Goal: Task Accomplishment & Management: Manage account settings

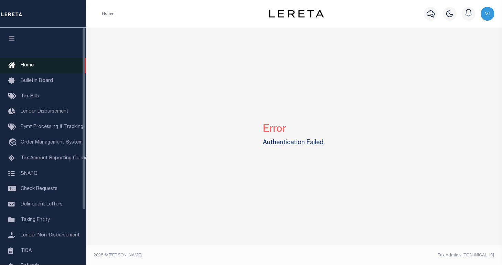
click at [28, 66] on span "Home" at bounding box center [27, 65] width 13 height 5
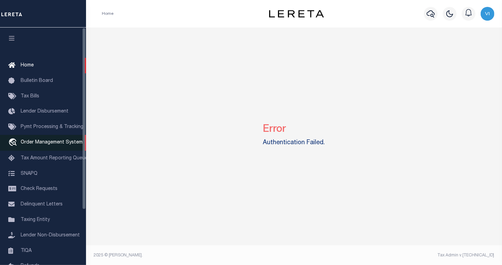
click at [56, 145] on span "Order Management System" at bounding box center [52, 142] width 62 height 5
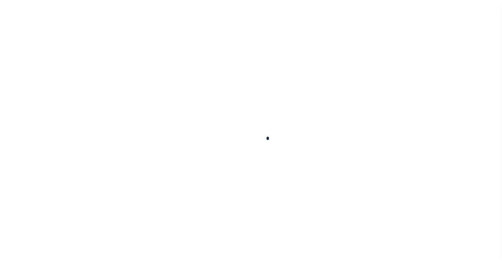
select select "200"
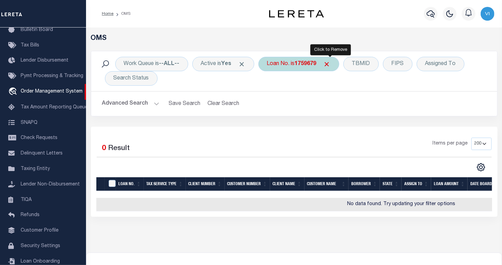
click at [331, 64] on span "Click to Remove" at bounding box center [326, 64] width 7 height 7
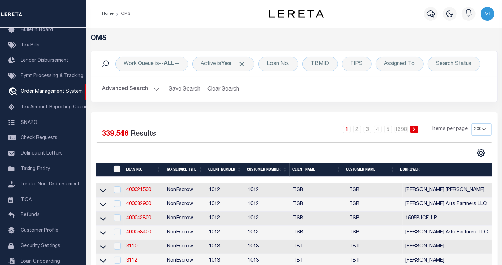
scroll to position [52, 0]
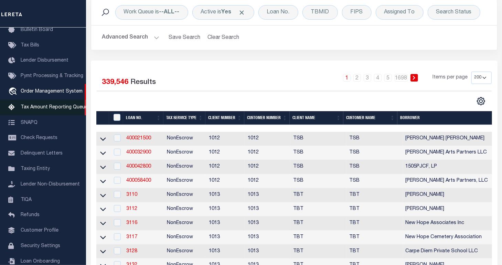
click at [42, 110] on span "Tax Amount Reporting Queue" at bounding box center [54, 107] width 67 height 5
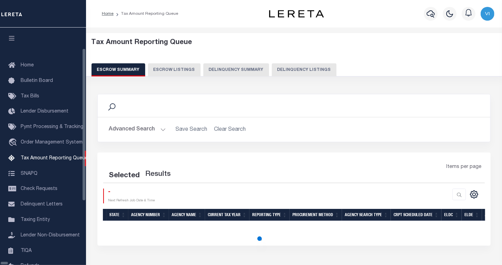
select select "100"
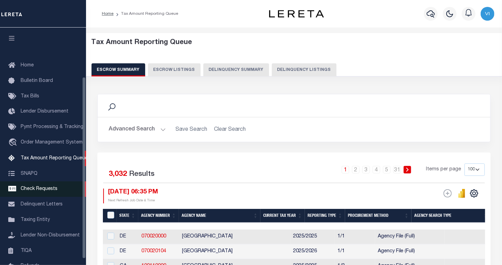
scroll to position [64, 0]
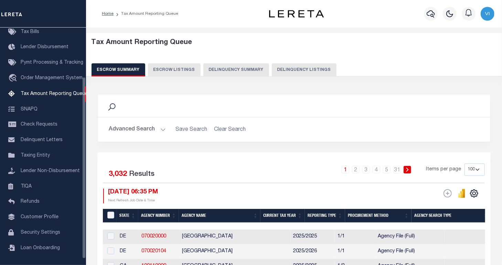
click at [240, 73] on button "Delinquency Summary" at bounding box center [236, 69] width 66 height 13
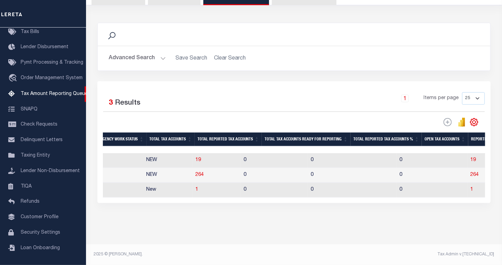
scroll to position [0, 586]
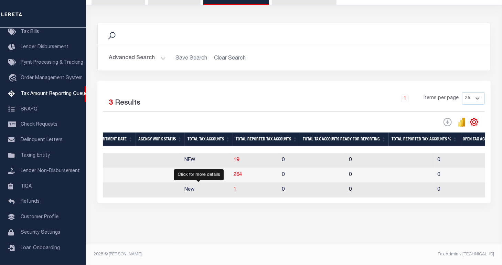
click at [234, 187] on span "1" at bounding box center [235, 189] width 3 height 5
select select "100"
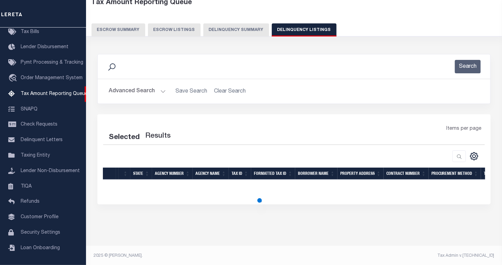
select select "100"
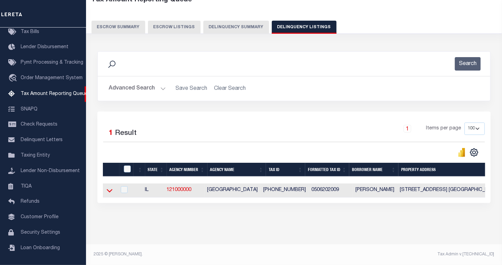
click at [111, 189] on icon at bounding box center [110, 190] width 6 height 3
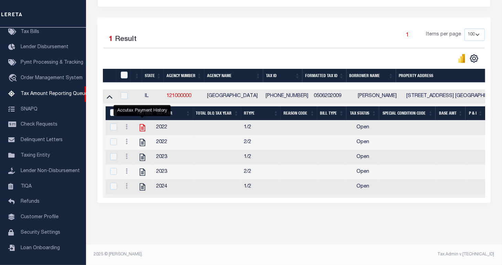
click at [141, 124] on icon "" at bounding box center [142, 127] width 9 height 9
checkbox input "true"
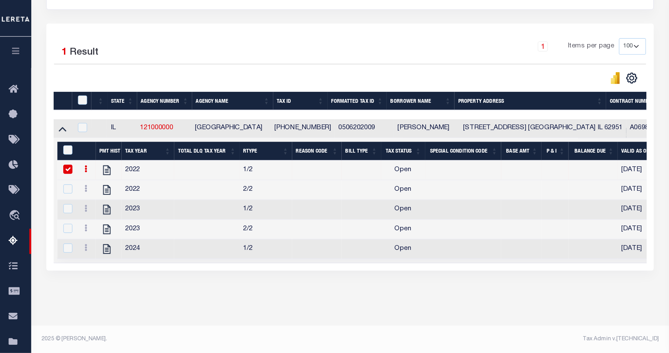
scroll to position [55, 0]
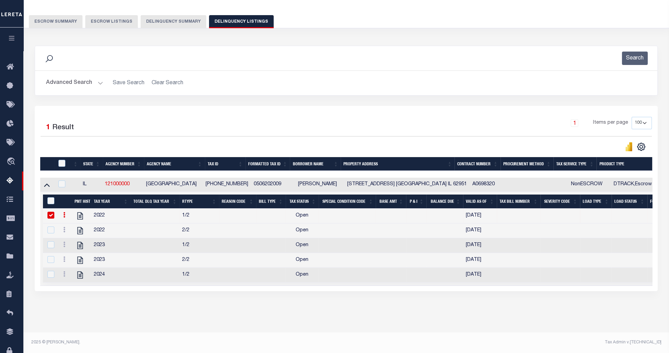
click at [173, 18] on button "Delinquency Summary" at bounding box center [174, 21] width 66 height 13
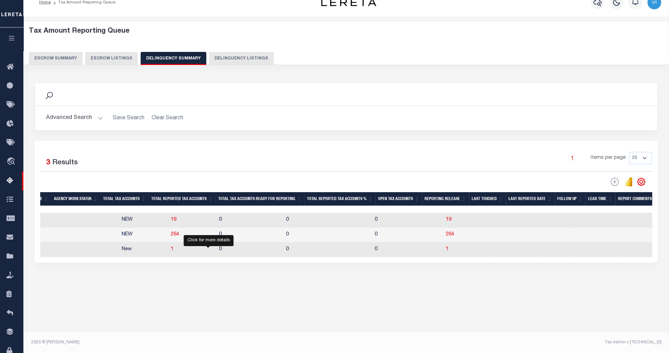
drag, startPoint x: 207, startPoint y: 252, endPoint x: 211, endPoint y: 253, distance: 4.0
click at [446, 252] on span "1" at bounding box center [447, 249] width 3 height 5
select select "100"
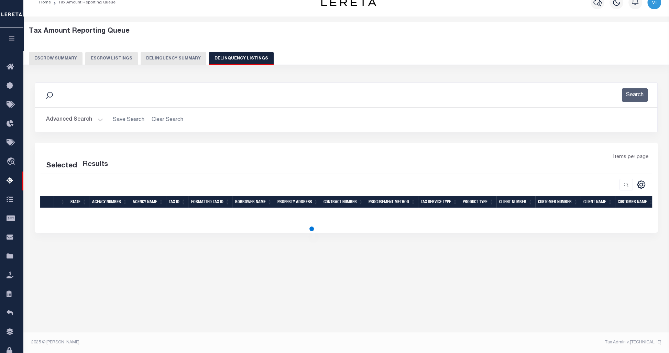
select select "100"
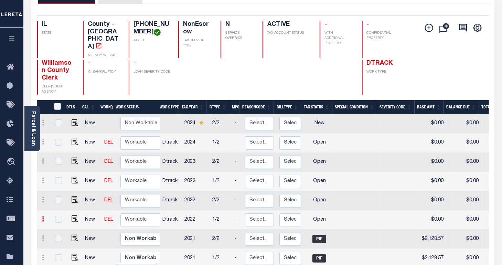
click at [44, 216] on icon at bounding box center [43, 219] width 2 height 6
click at [60, 239] on img at bounding box center [59, 242] width 7 height 7
select select "OP2"
type input "$0.00"
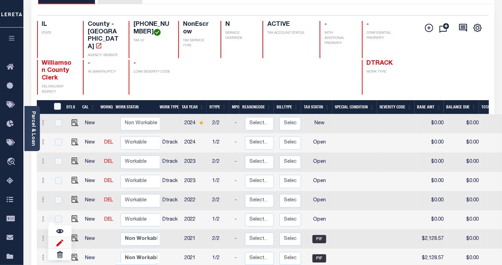
type input "[DATE]"
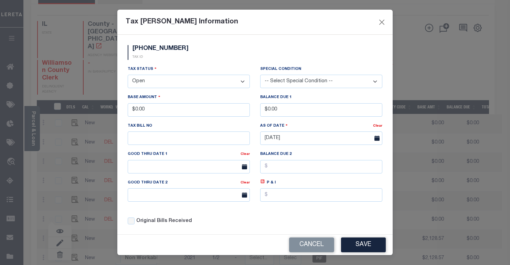
click at [204, 82] on select "- Select Status - Open Due/Unpaid Paid Incomplete No Tax Due Internal Refund Pr…" at bounding box center [189, 81] width 122 height 13
select select "NTX"
click at [128, 75] on select "- Select Status - Open Due/Unpaid Paid Incomplete No Tax Due Internal Refund Pr…" at bounding box center [189, 81] width 122 height 13
click at [313, 77] on select "-- Select Special Condition -- 3RD PARTY TAX LIEN AGENCY TAX LIEN (A.K.A Inside…" at bounding box center [321, 81] width 122 height 13
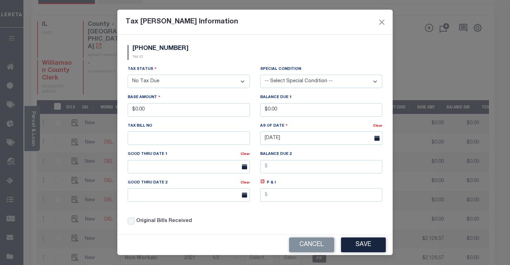
select select "6"
click at [260, 75] on select "-- Select Special Condition -- 3RD PARTY TAX LIEN AGENCY TAX LIEN (A.K.A Inside…" at bounding box center [321, 81] width 122 height 13
drag, startPoint x: 362, startPoint y: 246, endPoint x: 352, endPoint y: 241, distance: 11.2
click at [362, 246] on button "Save" at bounding box center [363, 244] width 45 height 15
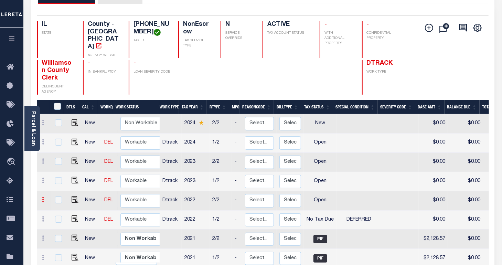
click at [43, 198] on link at bounding box center [44, 201] width 8 height 6
click at [58, 220] on img at bounding box center [59, 223] width 7 height 7
type input "$0.00"
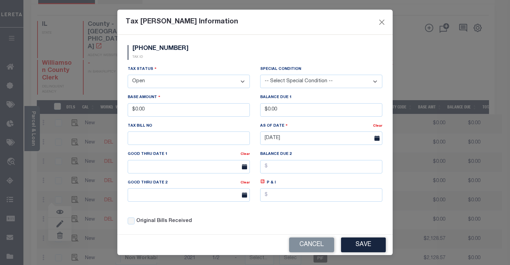
click at [168, 86] on select "- Select Status - Open Due/Unpaid Paid Incomplete No Tax Due Internal Refund Pr…" at bounding box center [189, 81] width 122 height 13
select select "PYD"
click at [128, 75] on select "- Select Status - Open Due/Unpaid Paid Incomplete No Tax Due Internal Refund Pr…" at bounding box center [189, 81] width 122 height 13
click at [361, 245] on button "Save" at bounding box center [363, 244] width 45 height 15
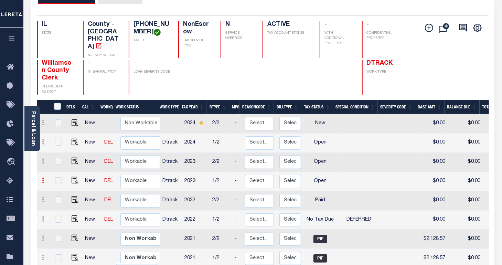
click at [44, 179] on link at bounding box center [44, 182] width 8 height 6
click at [57, 201] on img at bounding box center [59, 204] width 7 height 7
type input "$0.00"
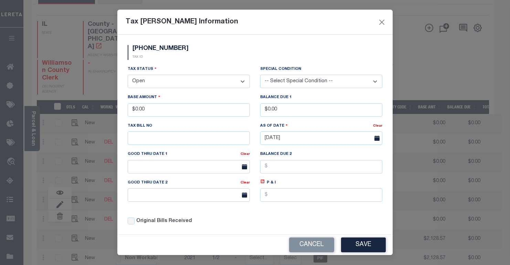
click at [158, 77] on select "- Select Status - Open Due/Unpaid Paid Incomplete No Tax Due Internal Refund Pr…" at bounding box center [189, 81] width 122 height 13
click at [166, 81] on select "- Select Status - Open Due/Unpaid Paid Incomplete No Tax Due Internal Refund Pr…" at bounding box center [189, 81] width 122 height 13
select select "DUE"
click at [128, 75] on select "- Select Status - Open Due/Unpaid Paid Incomplete No Tax Due Internal Refund Pr…" at bounding box center [189, 81] width 122 height 13
click at [308, 80] on select "-- Select Special Condition -- 3RD PARTY TAX LIEN AGENCY TAX LIEN (A.K.A Inside…" at bounding box center [321, 81] width 122 height 13
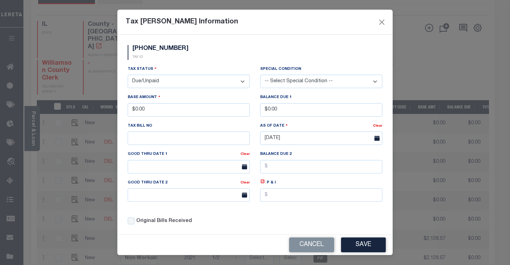
select select "5"
click at [260, 75] on select "-- Select Special Condition -- 3RD PARTY TAX LIEN AGENCY TAX LIEN (A.K.A Inside…" at bounding box center [321, 81] width 122 height 13
click at [359, 244] on button "Save" at bounding box center [363, 244] width 45 height 15
select select "OP2"
select select "0"
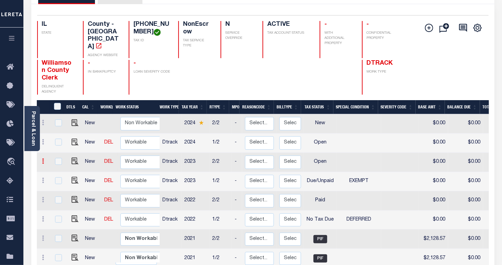
click at [43, 158] on icon at bounding box center [43, 161] width 2 height 6
click at [61, 181] on img at bounding box center [59, 184] width 7 height 7
type input "$0.00"
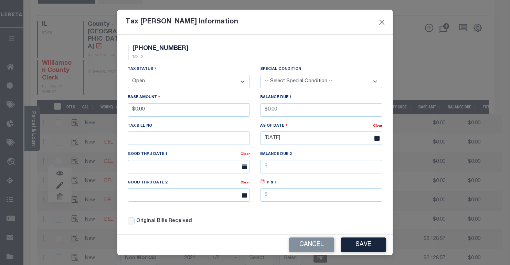
click at [183, 85] on select "- Select Status - Open Due/Unpaid Paid Incomplete No Tax Due Internal Refund Pr…" at bounding box center [189, 81] width 122 height 13
click at [176, 80] on select "- Select Status - Open Due/Unpaid Paid Incomplete No Tax Due Internal Refund Pr…" at bounding box center [189, 81] width 122 height 13
select select "INC"
click at [128, 75] on select "- Select Status - Open Due/Unpaid Paid Incomplete No Tax Due Internal Refund Pr…" at bounding box center [189, 81] width 122 height 13
click at [323, 79] on select "-- Select Special Condition -- 3RD PARTY TAX LIEN AGENCY TAX LIEN (A.K.A Inside…" at bounding box center [321, 81] width 122 height 13
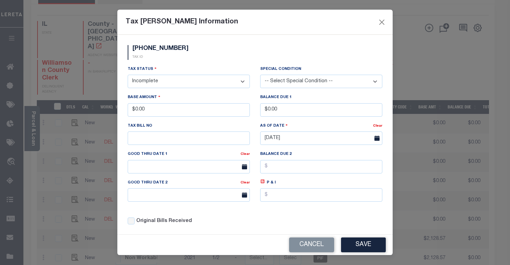
select select "6"
click at [260, 75] on select "-- Select Special Condition -- 3RD PARTY TAX LIEN AGENCY TAX LIEN (A.K.A Inside…" at bounding box center [321, 81] width 122 height 13
click at [368, 245] on button "Save" at bounding box center [363, 244] width 45 height 15
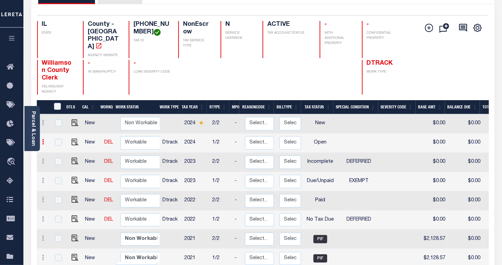
click at [44, 139] on icon at bounding box center [43, 142] width 2 height 6
click at [61, 162] on img at bounding box center [59, 165] width 7 height 7
type input "$0.00"
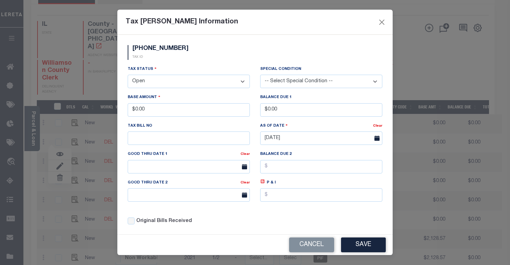
click at [286, 79] on select "-- Select Special Condition -- 3RD PARTY TAX LIEN AGENCY TAX LIEN (A.K.A Inside…" at bounding box center [321, 81] width 122 height 13
click at [285, 79] on select "-- Select Special Condition -- 3RD PARTY TAX LIEN AGENCY TAX LIEN (A.K.A Inside…" at bounding box center [321, 81] width 122 height 13
click at [210, 80] on select "- Select Status - Open Due/Unpaid Paid Incomplete No Tax Due Internal Refund Pr…" at bounding box center [189, 81] width 122 height 13
select select "DUE"
click at [128, 75] on select "- Select Status - Open Due/Unpaid Paid Incomplete No Tax Due Internal Refund Pr…" at bounding box center [189, 81] width 122 height 13
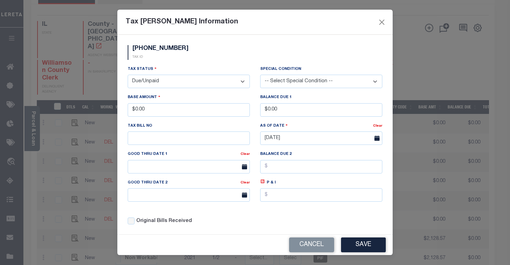
click at [285, 84] on select "-- Select Special Condition -- 3RD PARTY TAX LIEN AGENCY TAX LIEN (A.K.A Inside…" at bounding box center [321, 81] width 122 height 13
select select "7"
click at [260, 75] on select "-- Select Special Condition -- 3RD PARTY TAX LIEN AGENCY TAX LIEN (A.K.A Inside…" at bounding box center [321, 81] width 122 height 13
drag, startPoint x: 358, startPoint y: 243, endPoint x: 353, endPoint y: 239, distance: 6.0
click at [358, 243] on button "Save" at bounding box center [363, 244] width 45 height 15
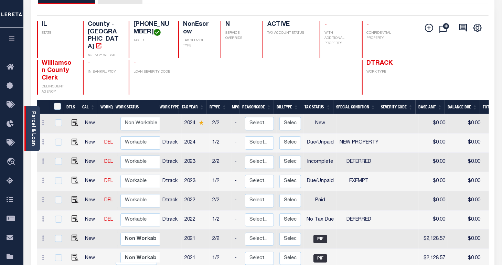
click at [37, 120] on div "Parcel & Loan" at bounding box center [31, 128] width 15 height 45
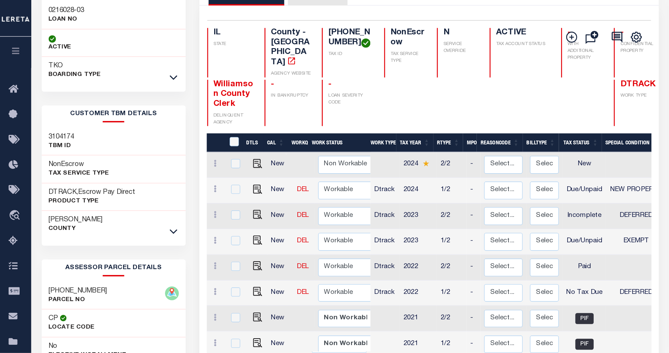
scroll to position [52, 0]
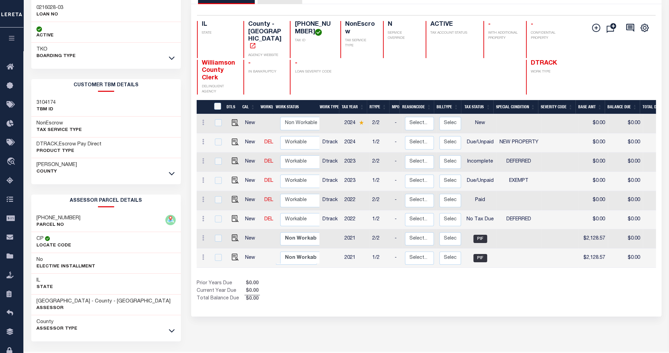
click at [432, 265] on div "WILLIAMSON COUNTY HISTORY Selected 8 Results" at bounding box center [426, 178] width 481 height 388
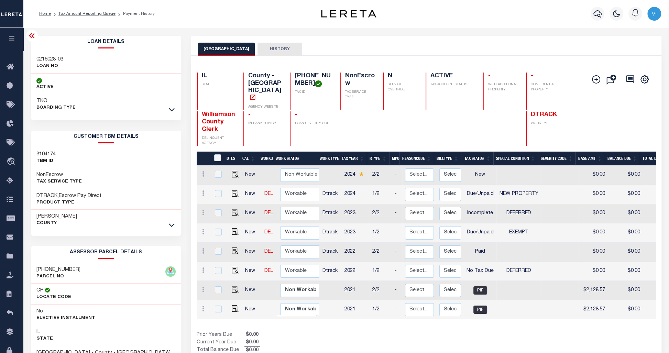
click at [427, 265] on div "Show Tax Lines before Bill Release Date Prior Years Due $0.00 Current Year Due …" at bounding box center [426, 343] width 459 height 23
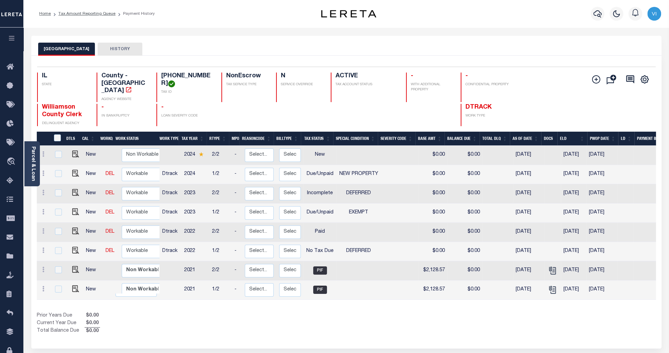
drag, startPoint x: 328, startPoint y: 98, endPoint x: 258, endPoint y: 108, distance: 71.3
click at [258, 108] on div at bounding box center [245, 115] width 46 height 22
drag, startPoint x: 366, startPoint y: 138, endPoint x: 329, endPoint y: 95, distance: 56.9
click at [35, 163] on link "Parcel & Loan" at bounding box center [33, 164] width 5 height 35
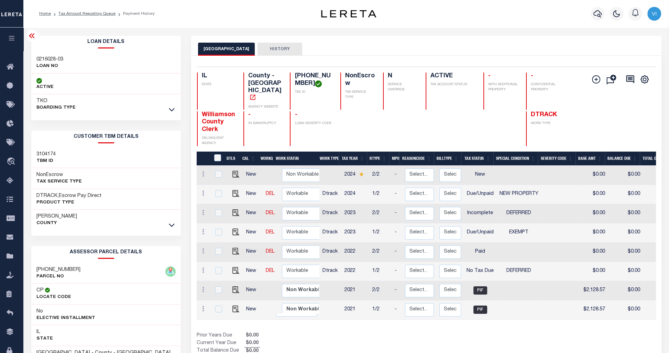
click at [443, 55] on div "WILLIAMSON COUNTY HISTORY" at bounding box center [426, 49] width 457 height 13
click at [372, 332] on div "Prior Years Due $0.00 Current Year Due $0.00 Total Balance Due $0.00" at bounding box center [312, 343] width 230 height 23
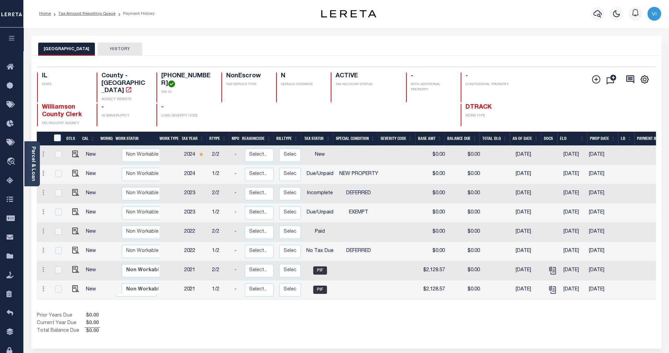
click at [396, 340] on div "WILLIAMSON COUNTY HISTORY Selected 8 Results" at bounding box center [346, 230] width 641 height 388
click at [46, 191] on link at bounding box center [44, 194] width 8 height 6
click at [409, 313] on div "Show Tax Lines before Bill Release Date Prior Years Due $0.00 Current Year Due …" at bounding box center [347, 323] width 620 height 23
click at [150, 168] on select "Non Workable Workable" at bounding box center [142, 174] width 41 height 13
checkbox input "true"
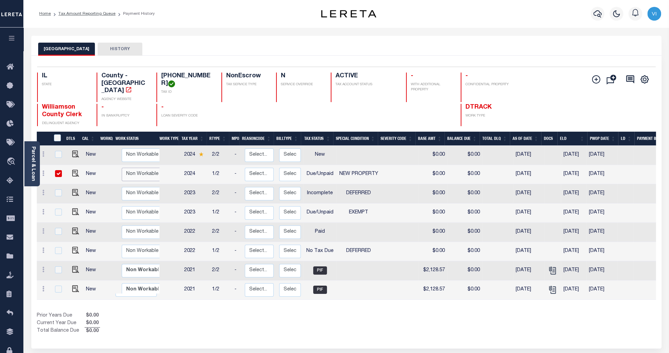
checkbox input "true"
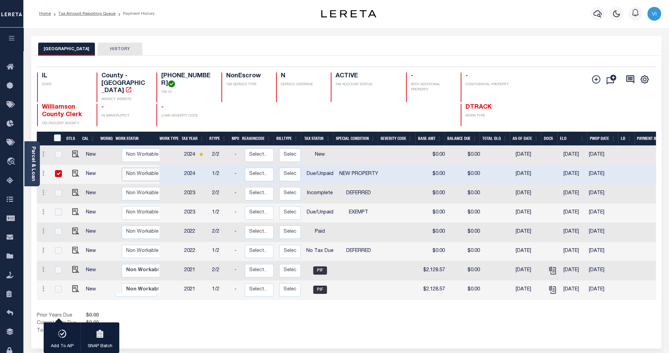
click at [150, 168] on select "Non Workable Workable" at bounding box center [142, 174] width 41 height 13
checkbox input "false"
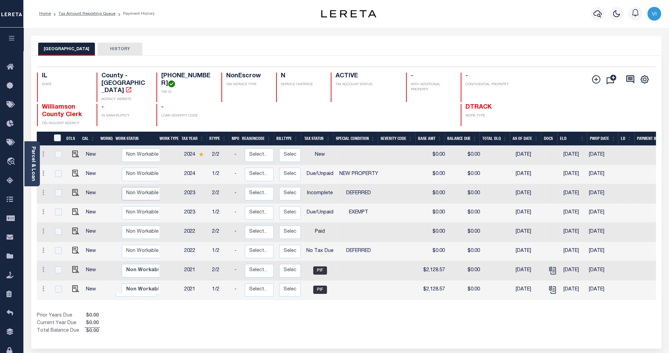
click at [138, 187] on select "Non Workable Workable" at bounding box center [142, 193] width 41 height 13
checkbox input "true"
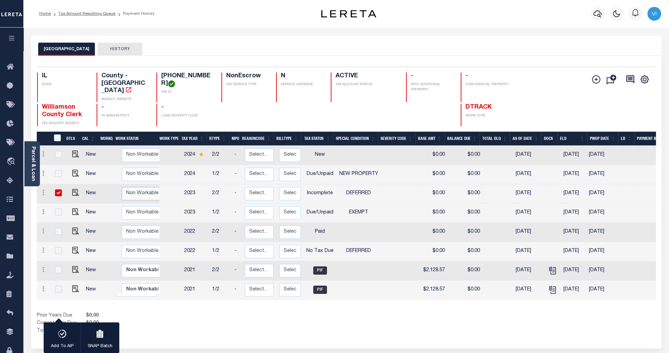
select select "false"
click at [122, 187] on select "Non Workable Workable" at bounding box center [142, 193] width 41 height 13
checkbox input "false"
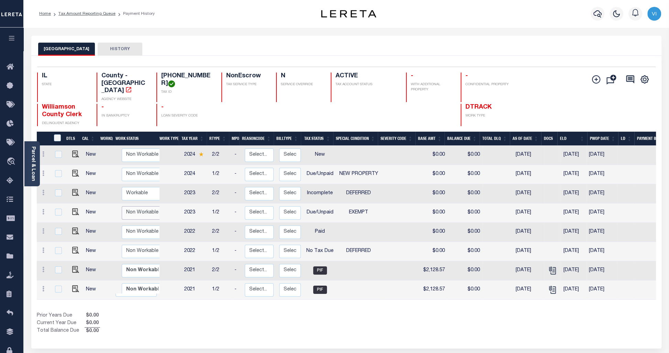
click at [145, 206] on select "Non Workable Workable" at bounding box center [142, 212] width 41 height 13
checkbox input "true"
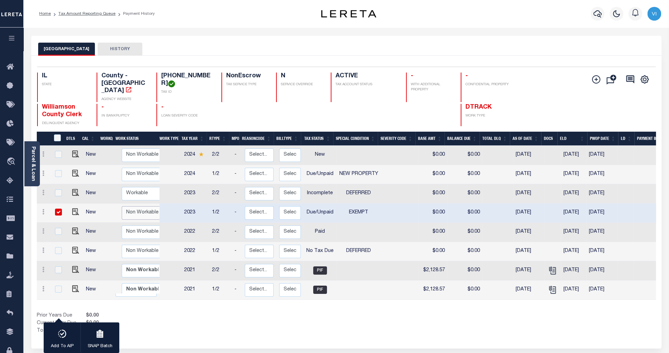
select select "false"
click at [122, 206] on select "Non Workable Workable" at bounding box center [142, 212] width 41 height 13
checkbox input "false"
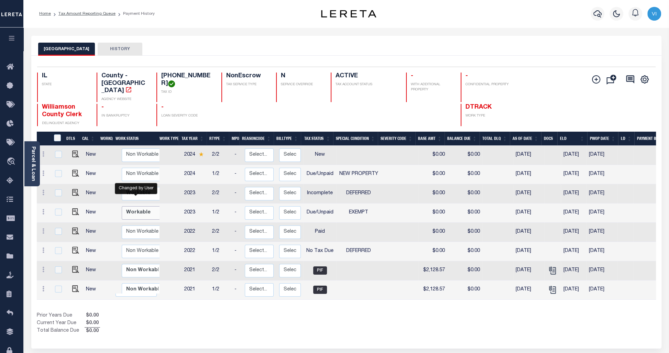
click at [147, 206] on select "Non Workable Workable" at bounding box center [142, 212] width 41 height 13
checkbox input "true"
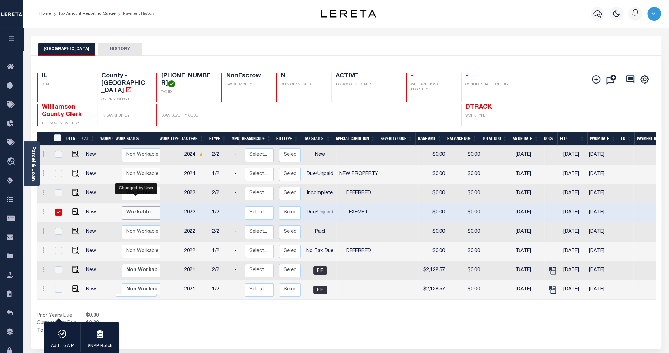
click at [142, 206] on select "Non Workable Workable" at bounding box center [142, 212] width 41 height 13
checkbox input "false"
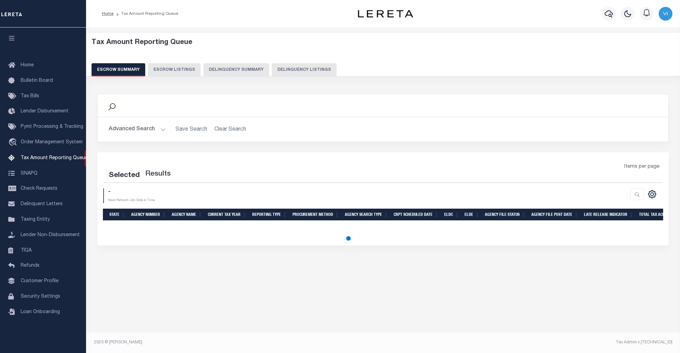
select select "100"
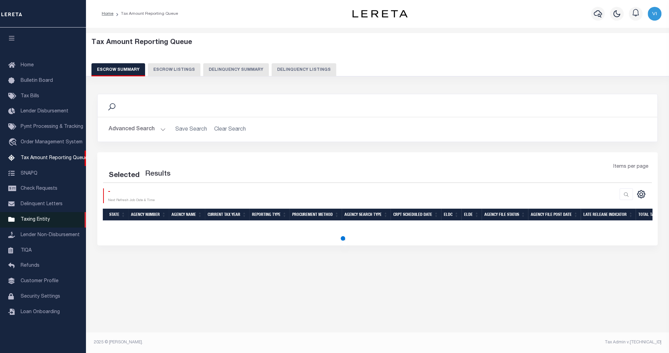
select select "100"
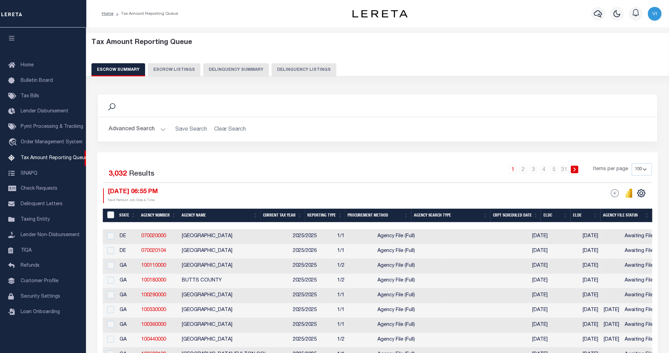
click at [265, 63] on div "Tax Amount Reporting Queue Escrow Summary Escrow Listings Delinquency Summary" at bounding box center [378, 58] width 573 height 38
click at [239, 70] on button "Delinquency Summary" at bounding box center [236, 69] width 66 height 13
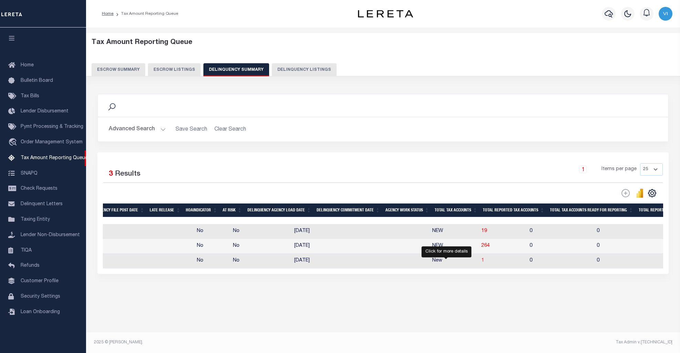
click at [481, 262] on span "1" at bounding box center [482, 260] width 3 height 5
select select "100"
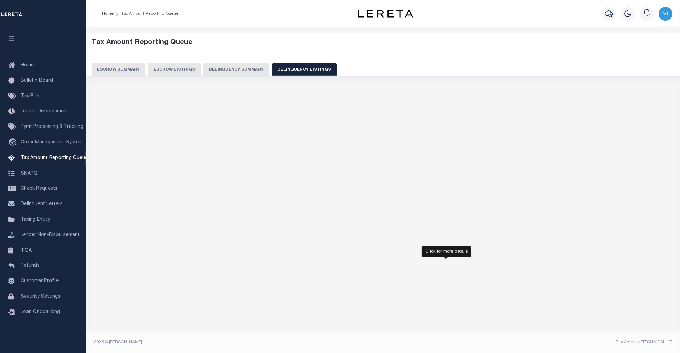
select select "100"
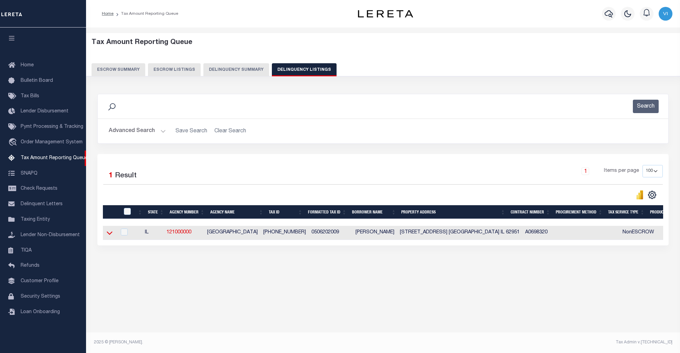
click at [108, 232] on icon at bounding box center [110, 232] width 6 height 7
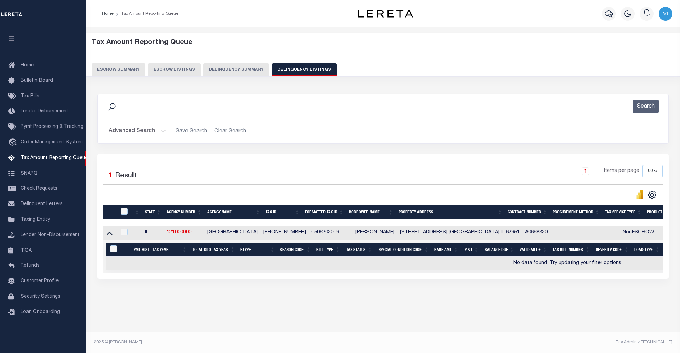
click at [240, 67] on button "Delinquency Summary" at bounding box center [236, 69] width 66 height 13
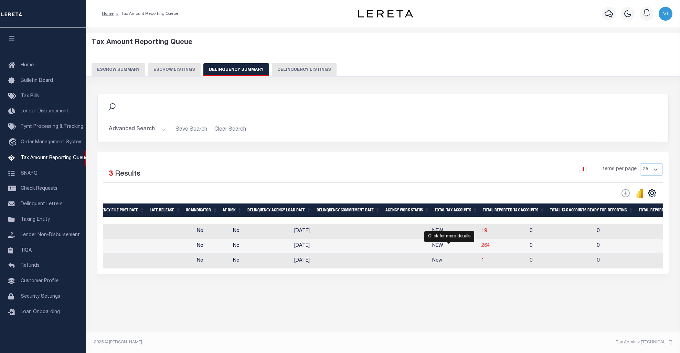
click at [481, 248] on span "264" at bounding box center [485, 246] width 8 height 5
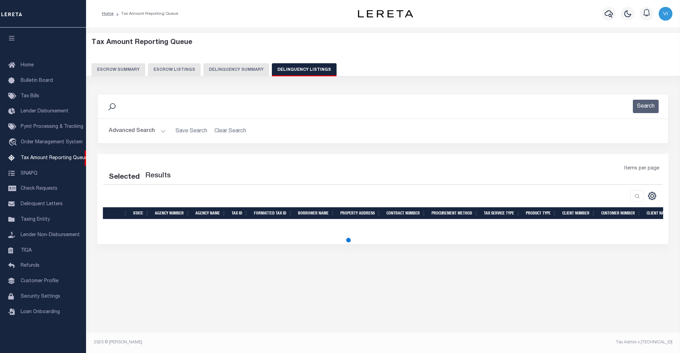
click at [228, 70] on button "Delinquency Summary" at bounding box center [236, 69] width 66 height 13
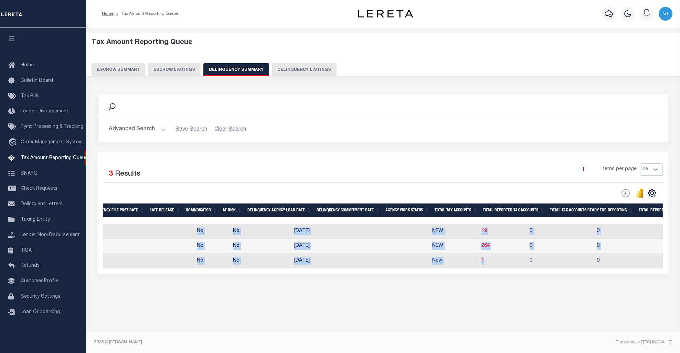
drag, startPoint x: 448, startPoint y: 270, endPoint x: 614, endPoint y: 280, distance: 165.7
click at [614, 274] on div "Selected 3 Results 1 Items per page 25 100 200 500 1000" at bounding box center [382, 213] width 571 height 122
click at [580, 282] on div "Data sync process is currently running, you may face some response delays. Sear…" at bounding box center [383, 191] width 580 height 208
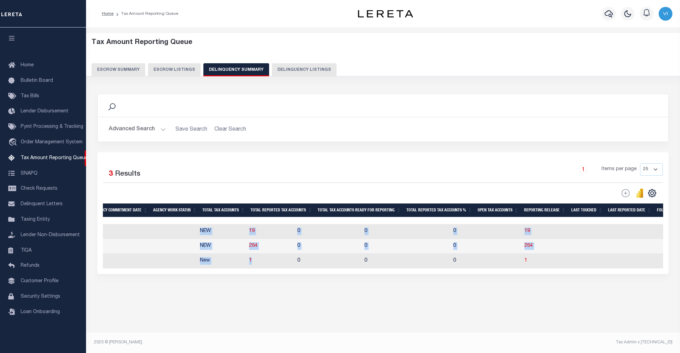
scroll to position [0, 736]
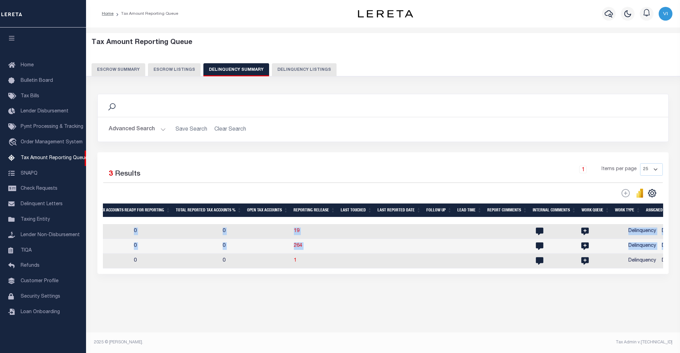
click at [552, 287] on div "Data sync process is currently running, you may face some response delays. Sear…" at bounding box center [383, 191] width 580 height 208
drag, startPoint x: 259, startPoint y: 247, endPoint x: 275, endPoint y: 253, distance: 17.0
click at [294, 247] on span "264" at bounding box center [298, 246] width 8 height 5
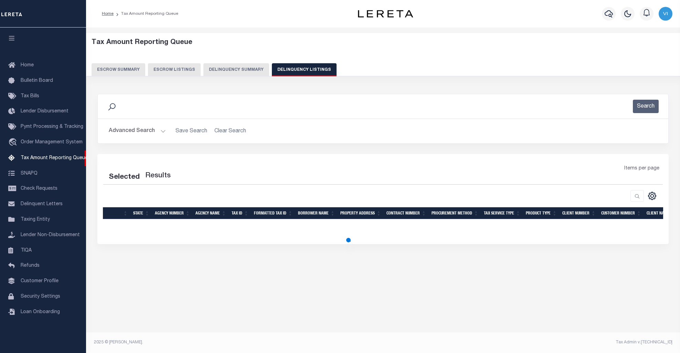
click at [230, 69] on button "Delinquency Summary" at bounding box center [236, 69] width 66 height 13
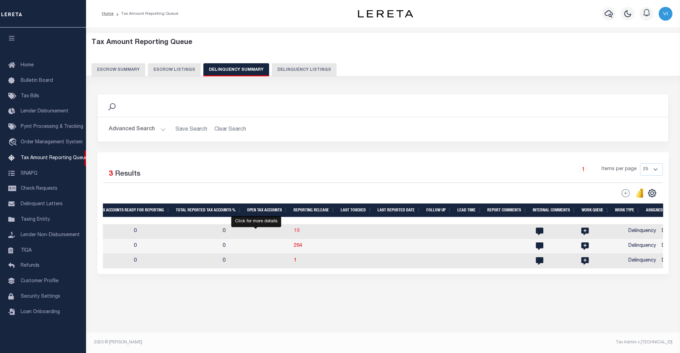
click at [294, 234] on span "19" at bounding box center [297, 231] width 6 height 5
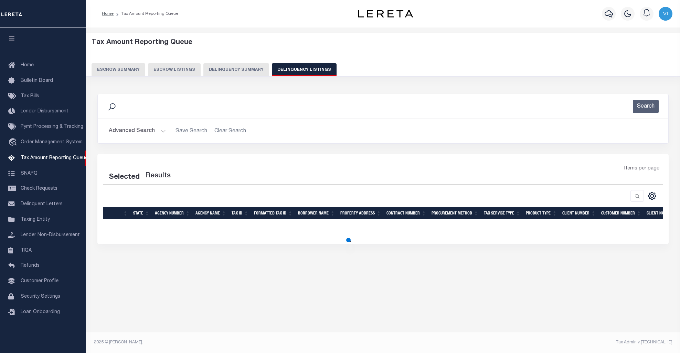
select select "100"
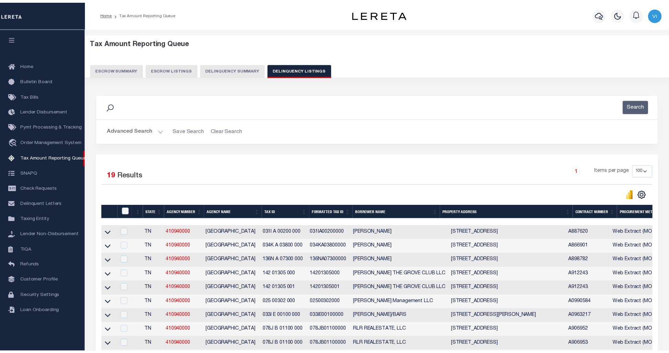
scroll to position [0, 0]
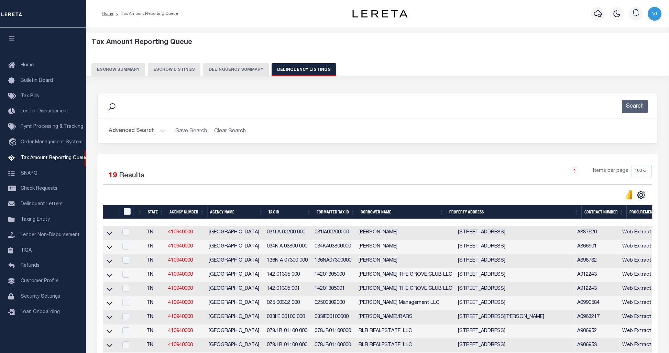
click at [113, 235] on td at bounding box center [110, 233] width 15 height 14
checkbox input "true"
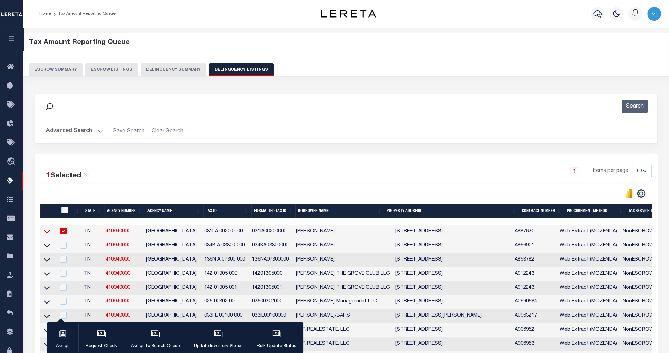
click at [46, 231] on icon at bounding box center [47, 231] width 6 height 7
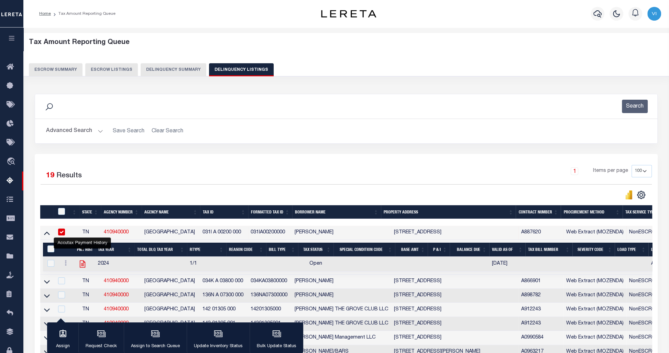
click at [85, 266] on icon "" at bounding box center [83, 264] width 6 height 7
checkbox input "true"
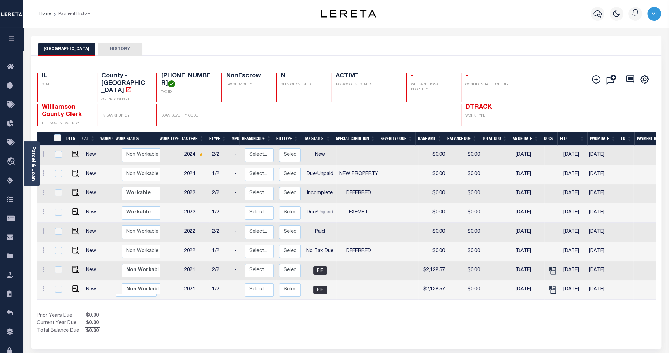
click at [531, 104] on div "Williamson County Clerk DELINQUENT AGENCY - IN BANKRUPTCY - LOAN SEVERITY CODE …" at bounding box center [295, 115] width 516 height 22
click at [176, 312] on div "Prior Years Due $0.00 Current Year Due $0.00 Total Balance Due $0.00" at bounding box center [192, 323] width 310 height 23
click at [44, 191] on link at bounding box center [44, 194] width 8 height 6
click at [325, 314] on div "Prior Years Due $0.00 Current Year Due $0.00 Total Balance Due $0.00" at bounding box center [192, 323] width 310 height 23
click at [418, 104] on div at bounding box center [429, 115] width 46 height 22
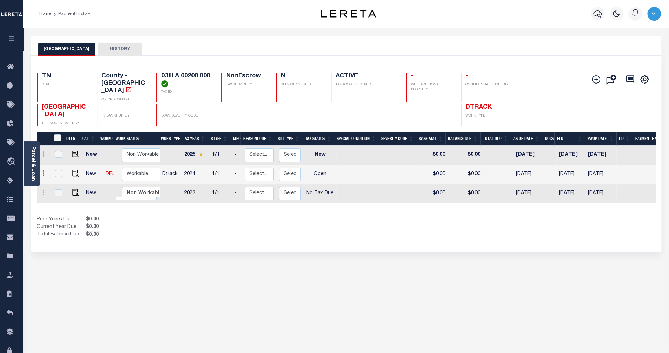
click at [45, 172] on link at bounding box center [44, 175] width 8 height 6
click at [58, 183] on img at bounding box center [59, 185] width 7 height 7
select select "OP2"
type input "$0.00"
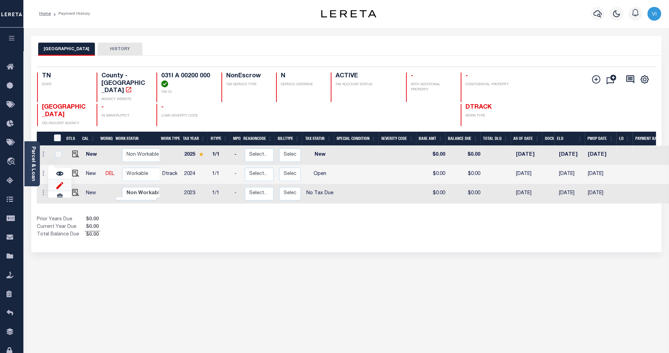
type input "[DATE]"
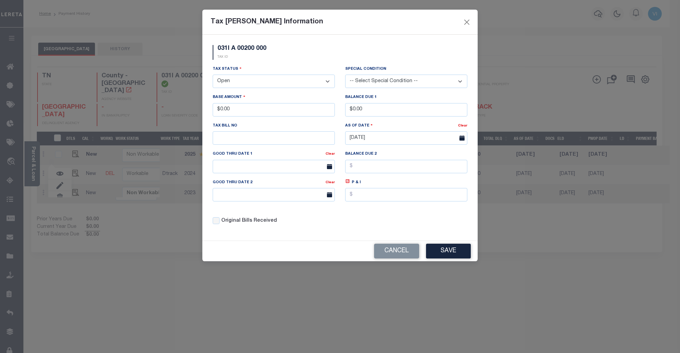
click at [270, 81] on select "- Select Status - Open Due/Unpaid Paid Incomplete No Tax Due Internal Refund Pr…" at bounding box center [274, 81] width 122 height 13
click at [269, 83] on select "- Select Status - Open Due/Unpaid Paid Incomplete No Tax Due Internal Refund Pr…" at bounding box center [274, 81] width 122 height 13
click at [213, 75] on select "- Select Status - Open Due/Unpaid Paid Incomplete No Tax Due Internal Refund Pr…" at bounding box center [274, 81] width 122 height 13
click at [379, 78] on select "-- Select Special Condition -- 3RD PARTY TAX LIEN AGENCY TAX LIEN (A.K.A Inside…" at bounding box center [406, 81] width 122 height 13
click at [283, 83] on select "- Select Status - Open Due/Unpaid Paid Incomplete No Tax Due Internal Refund Pr…" at bounding box center [274, 81] width 122 height 13
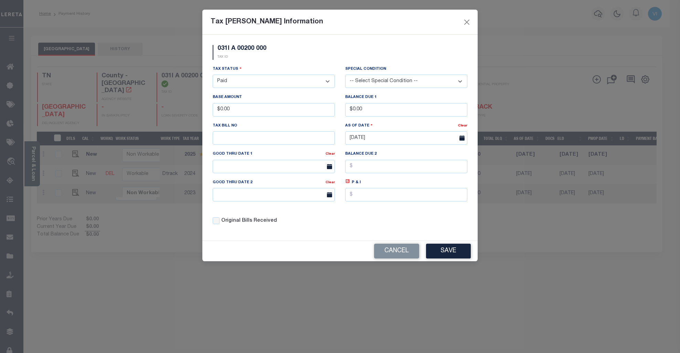
select select "DUE"
click at [213, 75] on select "- Select Status - Open Due/Unpaid Paid Incomplete No Tax Due Internal Refund Pr…" at bounding box center [274, 81] width 122 height 13
click at [374, 88] on div "Special Condition -- Select Special Condition -- 3RD PARTY TAX LIEN AGENCY TAX …" at bounding box center [406, 79] width 132 height 28
click at [406, 82] on select "-- Select Special Condition -- 3RD PARTY TAX LIEN AGENCY TAX LIEN (A.K.A Inside…" at bounding box center [406, 81] width 122 height 13
select select "10"
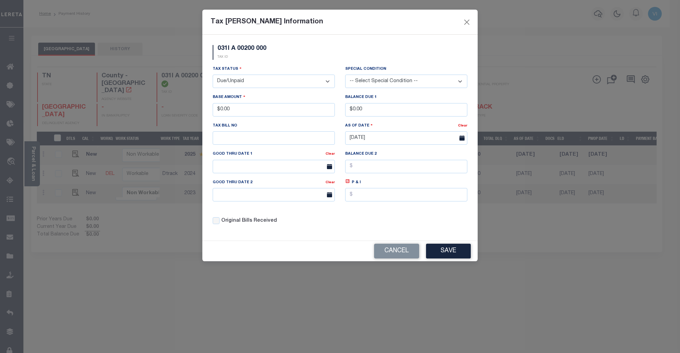
click at [345, 75] on select "-- Select Special Condition -- 3RD PARTY TAX LIEN AGENCY TAX LIEN (A.K.A Inside…" at bounding box center [406, 81] width 122 height 13
click at [391, 255] on button "Cancel" at bounding box center [396, 251] width 45 height 15
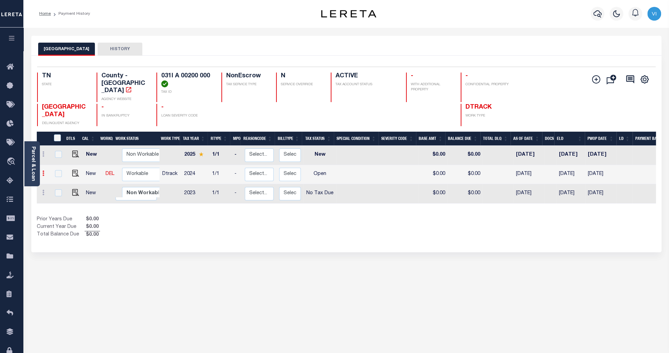
click at [45, 172] on link at bounding box center [44, 175] width 8 height 6
click at [63, 180] on link at bounding box center [59, 185] width 23 height 11
click at [60, 182] on img at bounding box center [59, 185] width 7 height 7
click at [54, 180] on link at bounding box center [59, 185] width 23 height 11
click at [67, 183] on link at bounding box center [59, 185] width 23 height 11
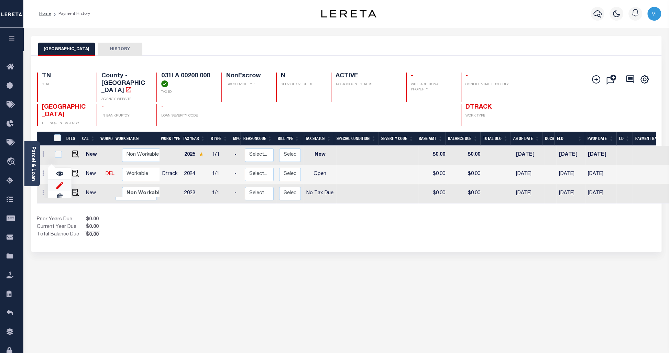
click at [60, 182] on img at bounding box center [59, 185] width 7 height 7
type input "$0.00"
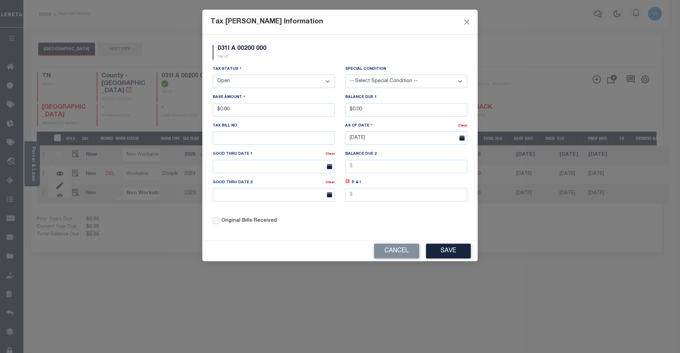
click at [257, 72] on div "Tax Status - Select Status - Open Due/Unpaid Paid Incomplete No Tax Due Interna…" at bounding box center [274, 76] width 122 height 23
click at [249, 85] on select "- Select Status - Open Due/Unpaid Paid Incomplete No Tax Due Internal Refund Pr…" at bounding box center [274, 81] width 122 height 13
select select "DUE"
click at [213, 75] on select "- Select Status - Open Due/Unpaid Paid Incomplete No Tax Due Internal Refund Pr…" at bounding box center [274, 81] width 122 height 13
drag, startPoint x: 445, startPoint y: 255, endPoint x: 432, endPoint y: 247, distance: 15.6
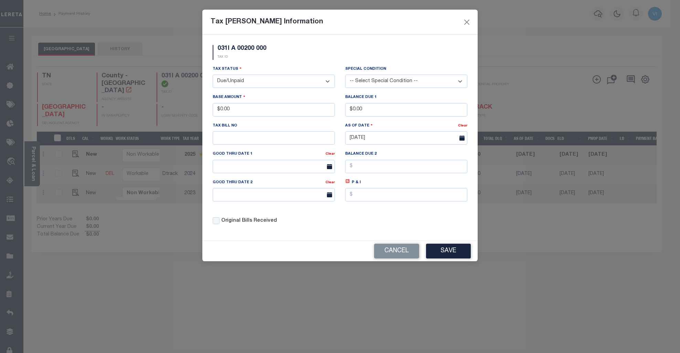
click at [446, 255] on button "Save" at bounding box center [448, 251] width 45 height 15
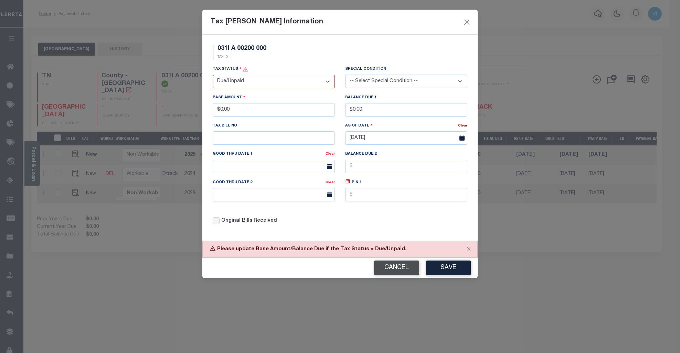
click at [399, 267] on button "Cancel" at bounding box center [396, 268] width 45 height 15
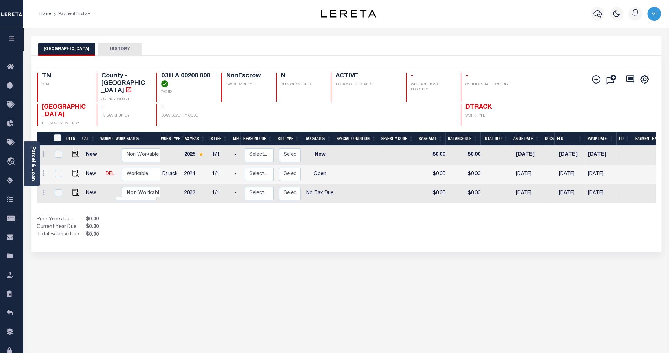
click at [186, 279] on div "WILLIAMSON COUNTY HISTORY Selected 3 Results" at bounding box center [346, 230] width 641 height 388
click at [12, 40] on icon "button" at bounding box center [12, 38] width 8 height 6
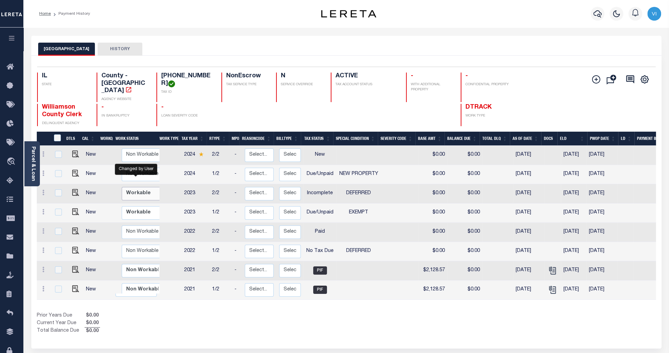
click select "Non Workable Workable"
checkbox input "true"
